Goal: Task Accomplishment & Management: Complete application form

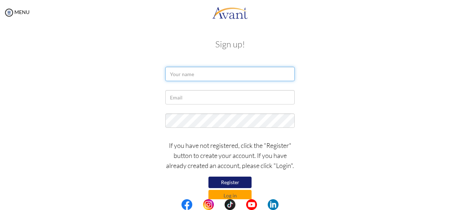
click at [214, 75] on input "text" at bounding box center [229, 74] width 129 height 14
click at [212, 77] on input "text" at bounding box center [229, 74] width 129 height 14
type input "latifa"
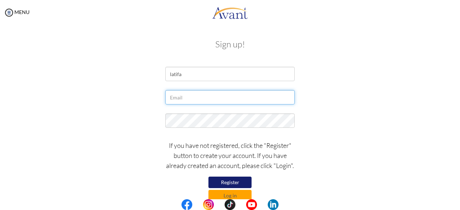
click at [190, 94] on input "text" at bounding box center [229, 97] width 129 height 14
type input "[EMAIL_ADDRESS][DOMAIN_NAME]"
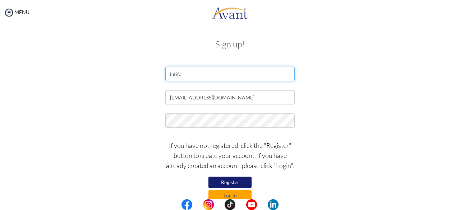
click at [211, 77] on input "latifa" at bounding box center [229, 74] width 129 height 14
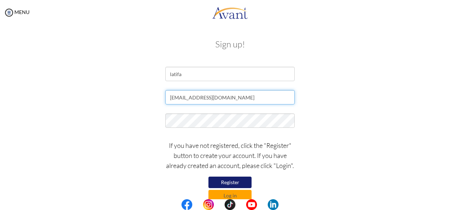
click at [231, 94] on input "[EMAIL_ADDRESS][DOMAIN_NAME]" at bounding box center [229, 97] width 129 height 14
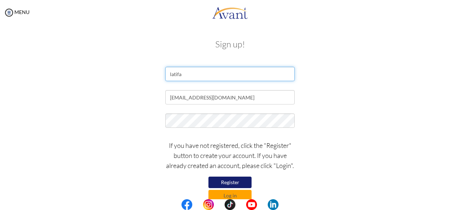
click at [209, 76] on input "latifa" at bounding box center [229, 74] width 129 height 14
type input "latifa Issaka"
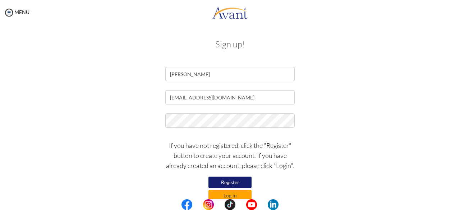
click at [234, 181] on button "Register" at bounding box center [229, 182] width 43 height 11
click at [244, 194] on button "Log in" at bounding box center [229, 195] width 43 height 11
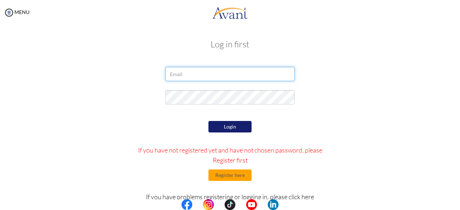
click at [204, 75] on input "email" at bounding box center [229, 74] width 129 height 14
type input "[EMAIL_ADDRESS][DOMAIN_NAME]"
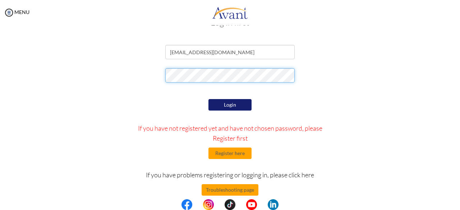
scroll to position [32, 0]
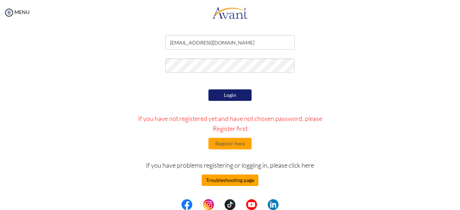
click at [241, 179] on button "Troubleshooting page" at bounding box center [230, 180] width 57 height 11
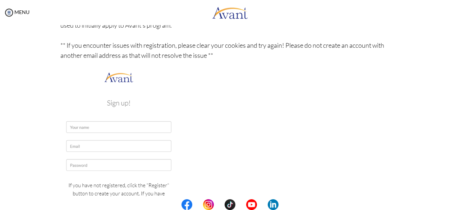
scroll to position [0, 0]
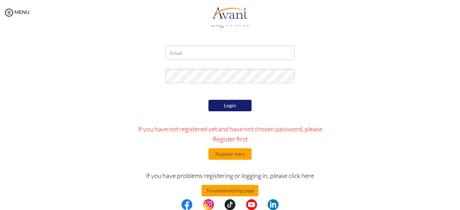
scroll to position [32, 0]
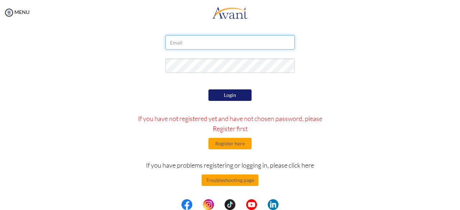
click at [173, 41] on input "email" at bounding box center [229, 42] width 129 height 14
click at [340, 69] on div at bounding box center [230, 68] width 420 height 18
click at [184, 40] on input "email" at bounding box center [229, 42] width 129 height 14
type input "[EMAIL_ADDRESS][DOMAIN_NAME]"
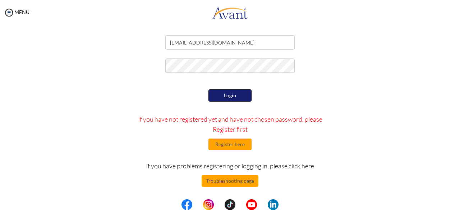
click at [241, 93] on button "Login" at bounding box center [229, 95] width 43 height 12
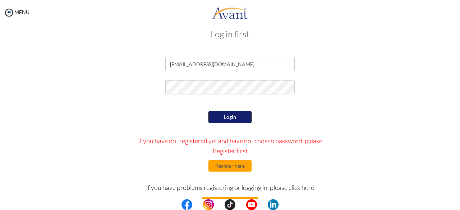
scroll to position [0, 0]
